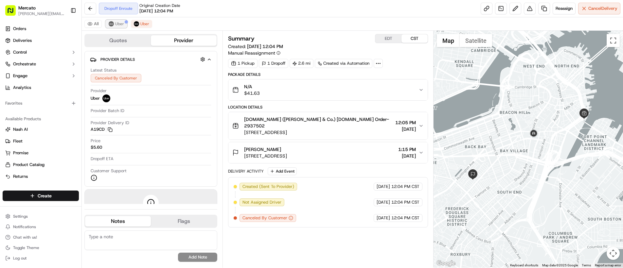
click at [107, 23] on button "Uber" at bounding box center [116, 24] width 21 height 8
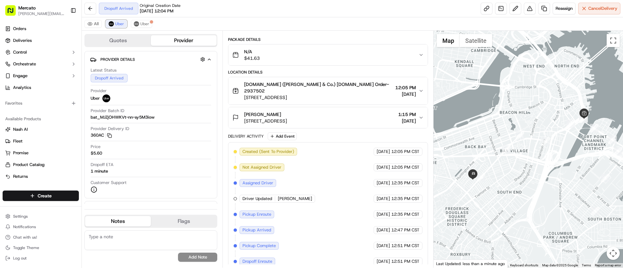
scroll to position [51, 0]
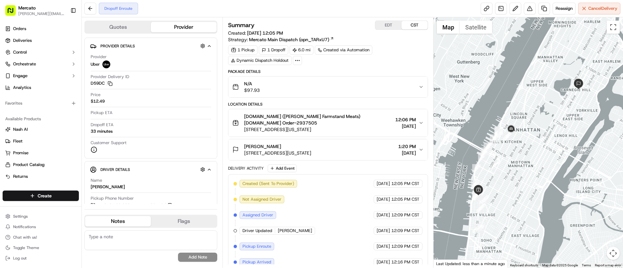
scroll to position [39, 0]
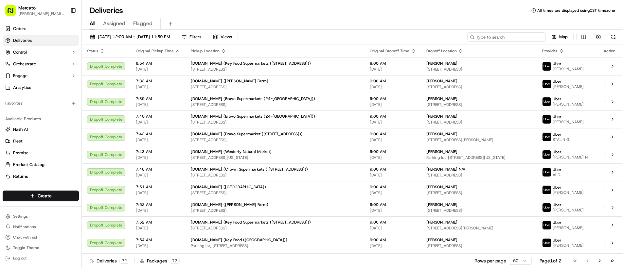
click at [509, 35] on input at bounding box center [506, 36] width 79 height 9
paste input "job_3wMPpecCZonMrBtkB5sYQj"
type input "job_3wMPpecCZonMrBtkB5sYQj"
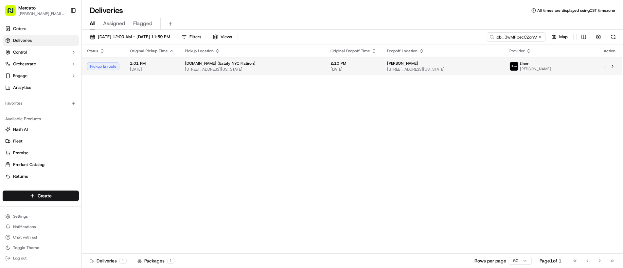
click at [417, 63] on div "ahrin mishan" at bounding box center [443, 63] width 112 height 5
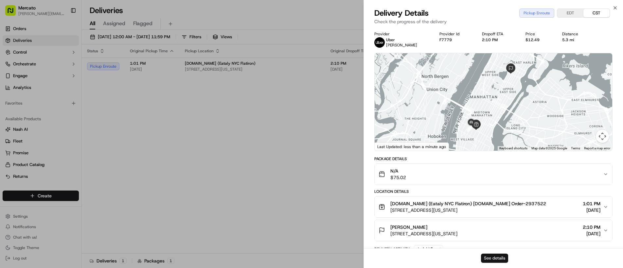
click at [487, 259] on button "See details" at bounding box center [494, 258] width 27 height 9
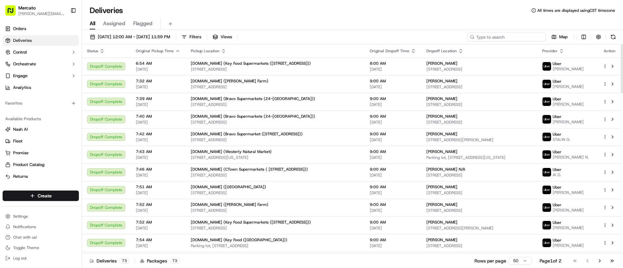
click at [503, 36] on input at bounding box center [506, 36] width 79 height 9
paste input "job_EdbpSHDMvU3ts5DwbSaRBJ"
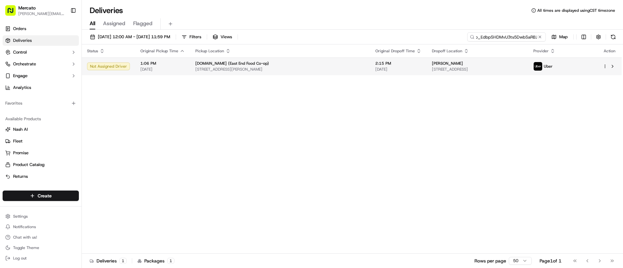
type input "job_EdbpSHDMvU3ts5DwbSaRBJ"
click at [503, 74] on td "[PERSON_NAME] [STREET_ADDRESS][PERSON_NAME]" at bounding box center [477, 67] width 101 height 18
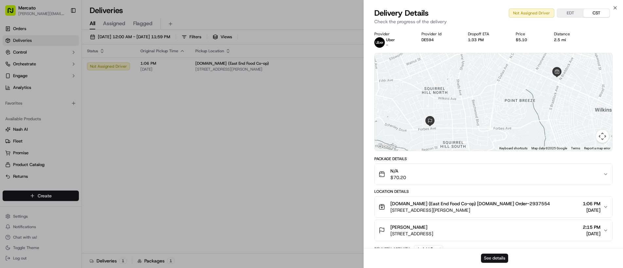
click at [494, 258] on button "See details" at bounding box center [494, 258] width 27 height 9
